Goal: Task Accomplishment & Management: Use online tool/utility

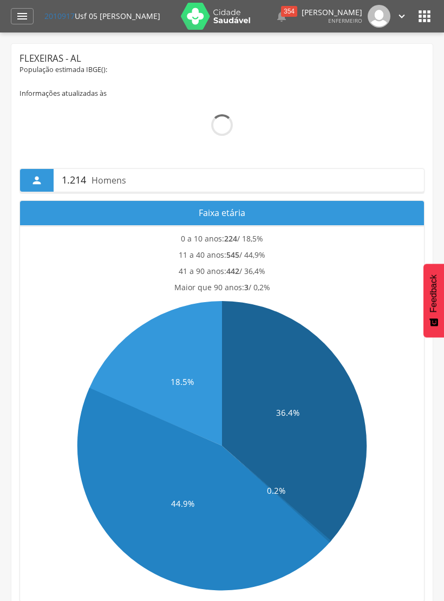
click at [203, 15] on img at bounding box center [216, 16] width 70 height 27
click at [25, 12] on icon "" at bounding box center [22, 16] width 13 height 13
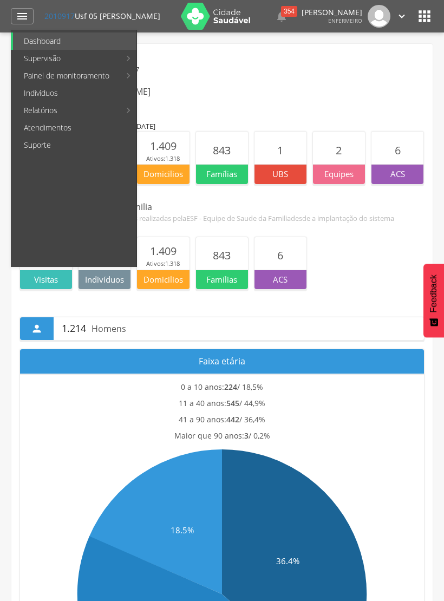
click at [205, 56] on link "Personalizados" at bounding box center [198, 58] width 122 height 17
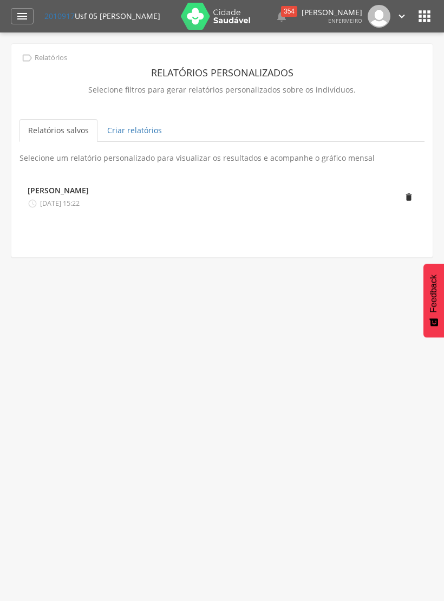
click at [142, 132] on link "Criar relatórios" at bounding box center [135, 130] width 72 height 23
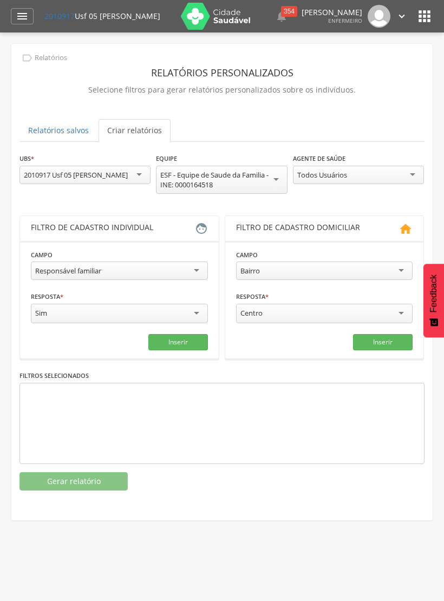
click at [200, 338] on button "Inserir" at bounding box center [178, 342] width 60 height 16
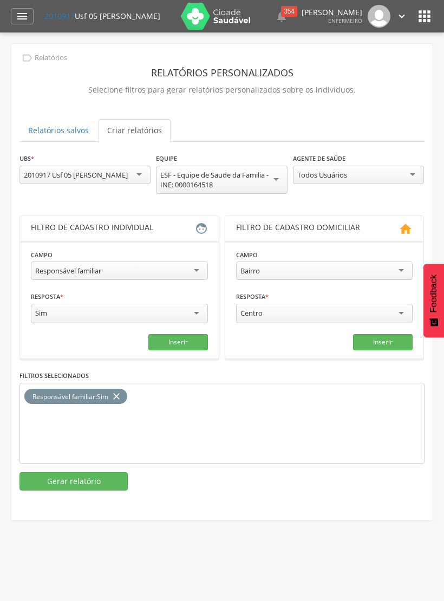
click at [202, 273] on div "Responsável familiar" at bounding box center [119, 270] width 177 height 18
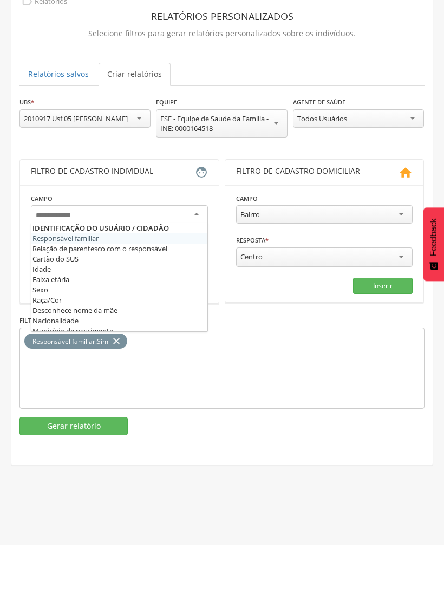
click at [121, 390] on icon "close" at bounding box center [116, 398] width 11 height 16
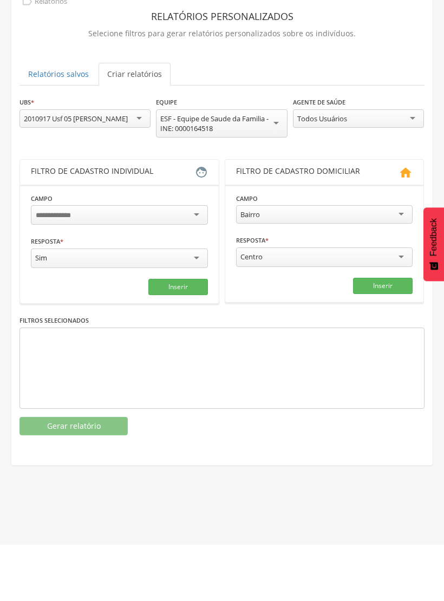
scroll to position [32, 0]
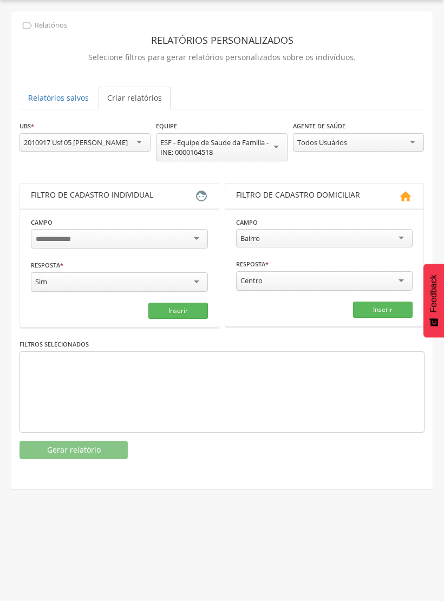
click at [159, 237] on div at bounding box center [119, 238] width 177 height 19
type input "**********"
click at [189, 308] on button "Inserir" at bounding box center [178, 311] width 60 height 16
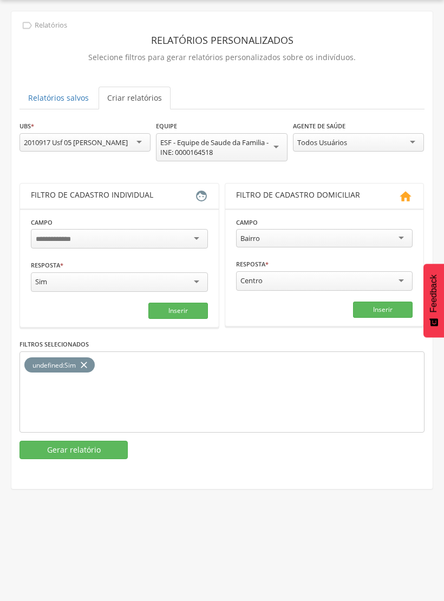
click at [202, 273] on div "Sim" at bounding box center [119, 281] width 177 height 19
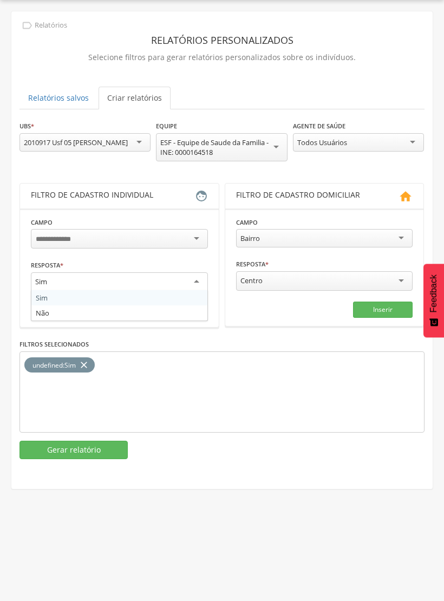
click at [167, 290] on div "Sim Sim Não" at bounding box center [119, 283] width 177 height 22
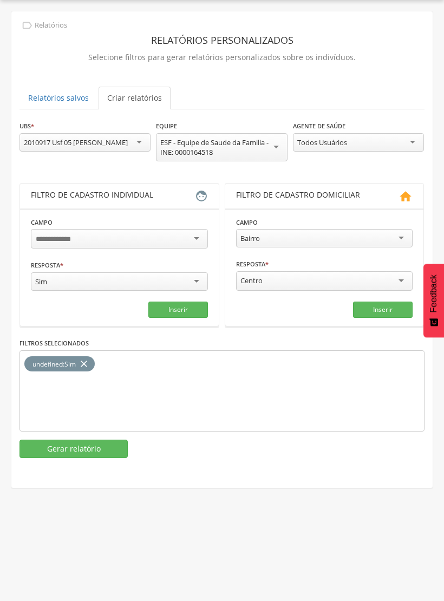
click at [116, 445] on button "Gerar relatório" at bounding box center [73, 448] width 108 height 18
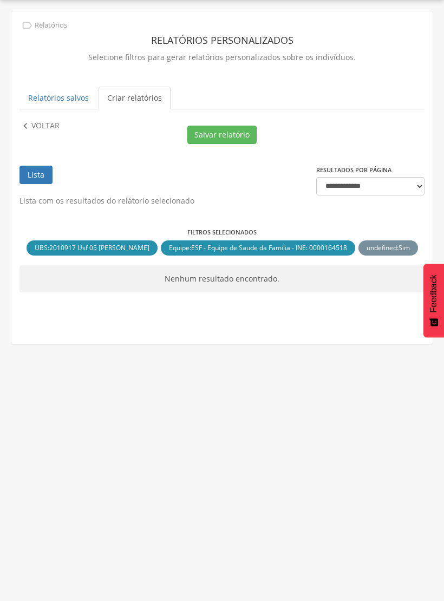
click at [43, 124] on p "Voltar" at bounding box center [45, 126] width 28 height 12
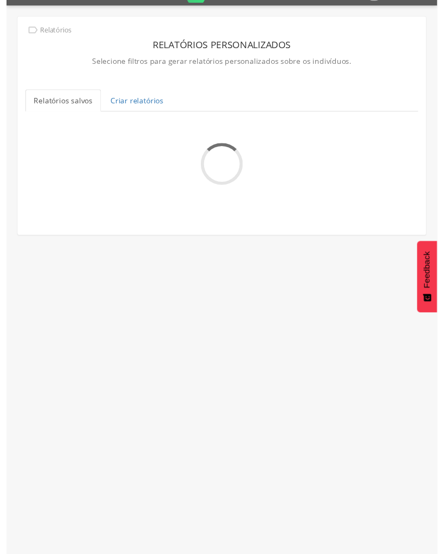
scroll to position [9, 0]
